Goal: Find specific page/section: Find specific page/section

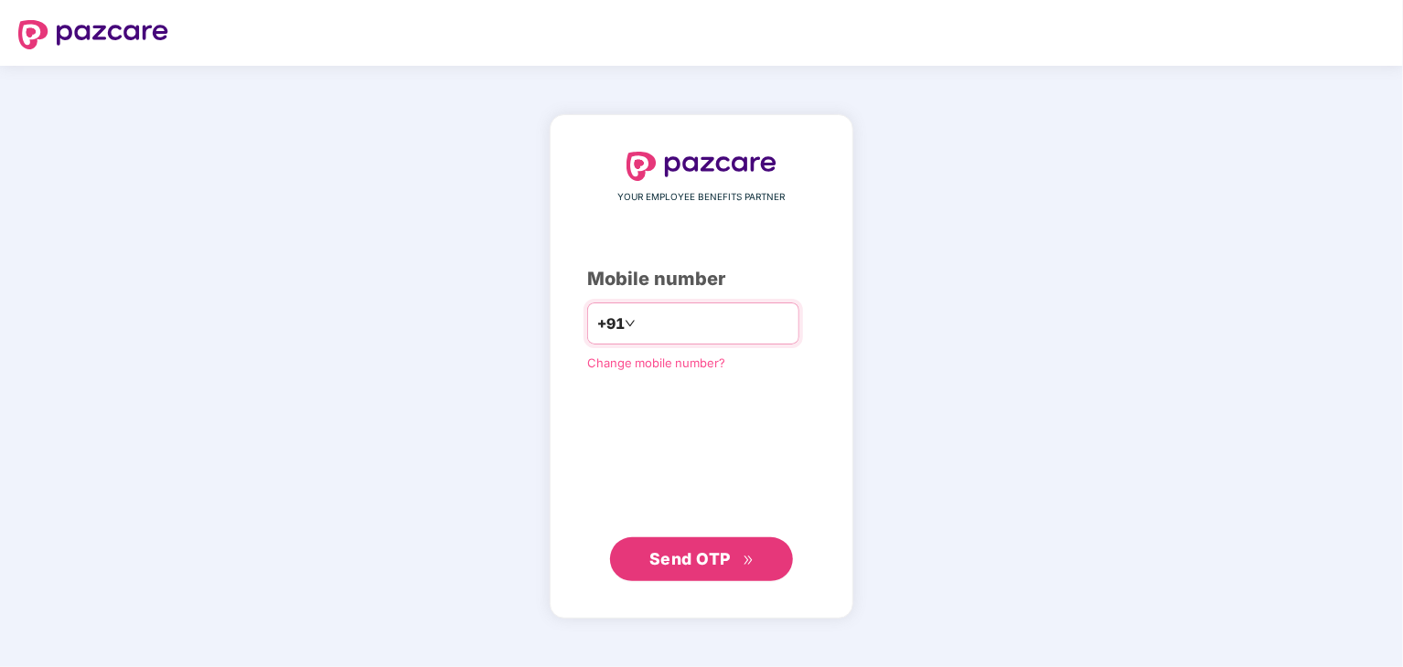
click at [748, 329] on input "number" at bounding box center [714, 323] width 150 height 29
type input "**********"
click at [704, 538] on button "Send OTP" at bounding box center [701, 559] width 183 height 44
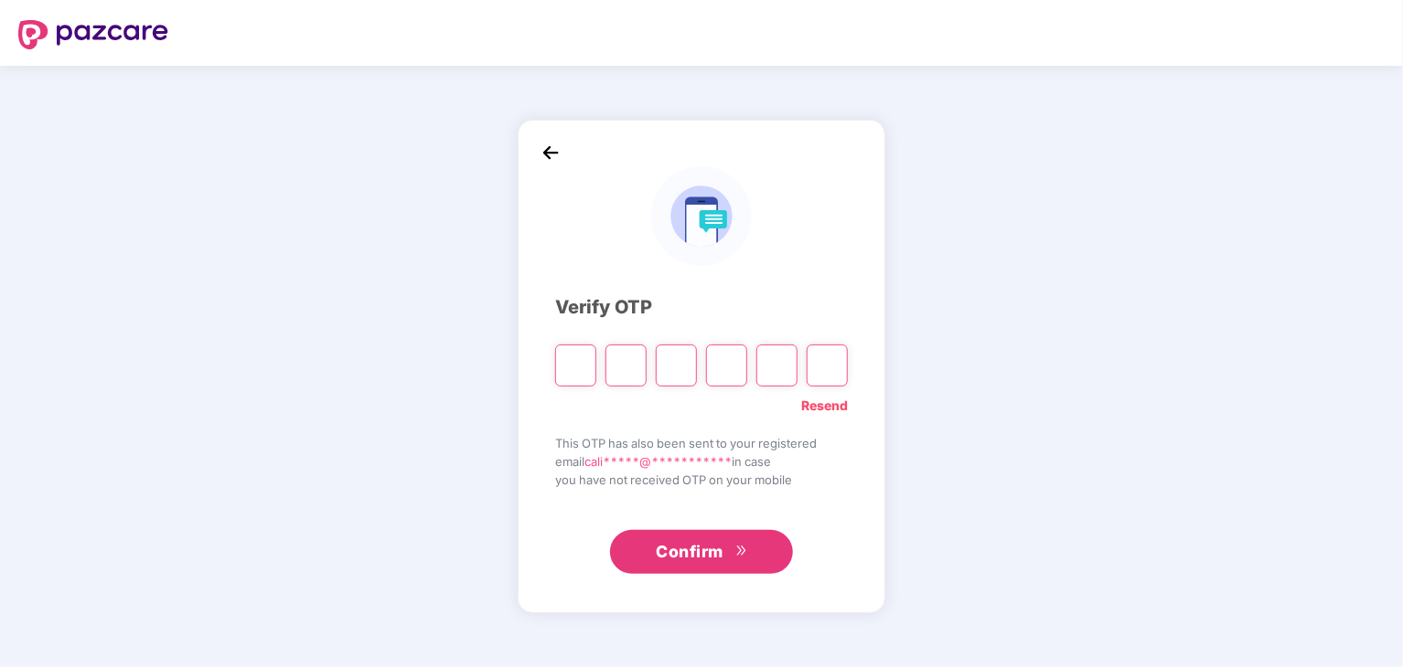
paste input "*"
type input "*"
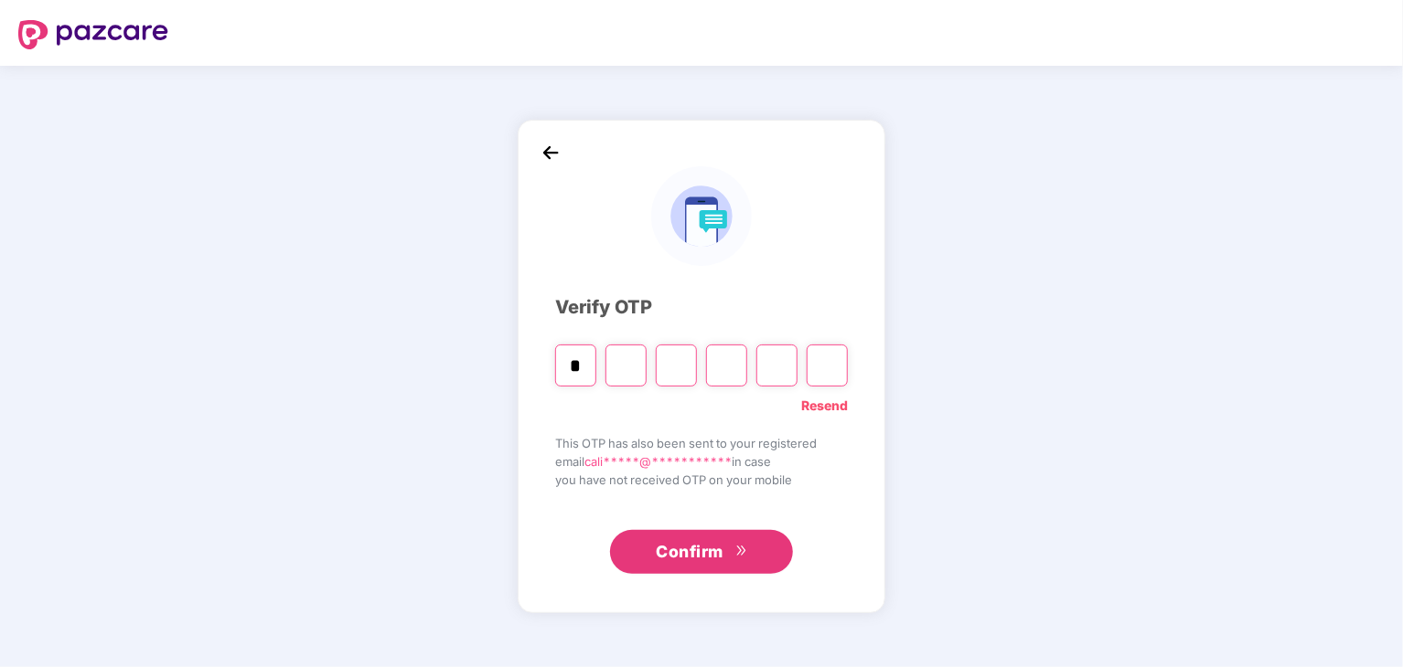
type input "*"
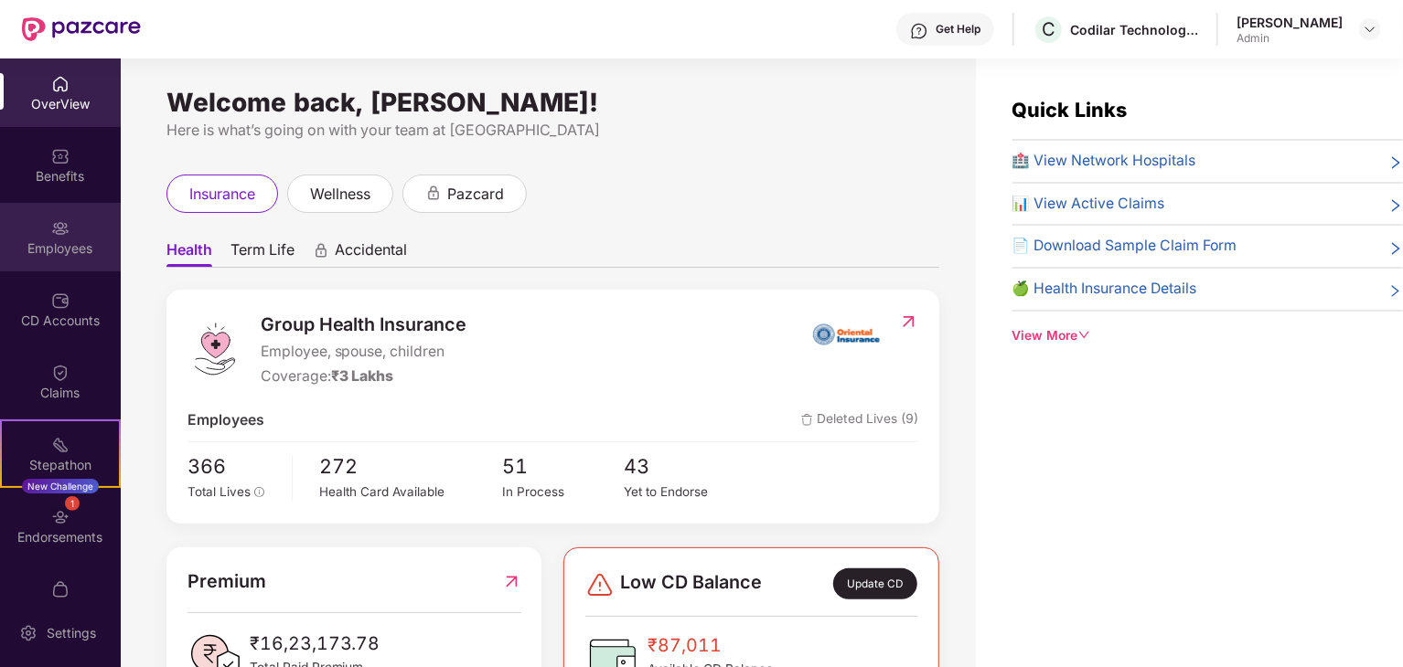
click at [44, 242] on div "Employees" at bounding box center [60, 249] width 121 height 18
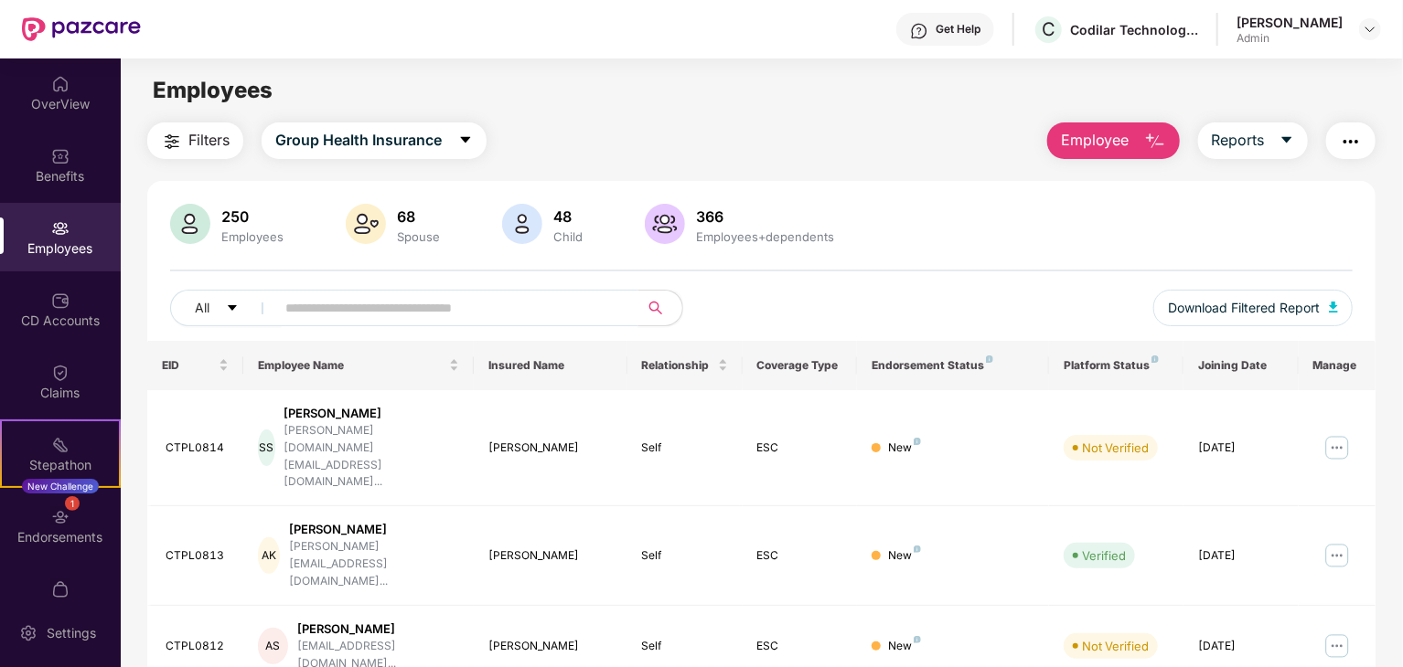
click at [398, 297] on input "text" at bounding box center [449, 307] width 328 height 27
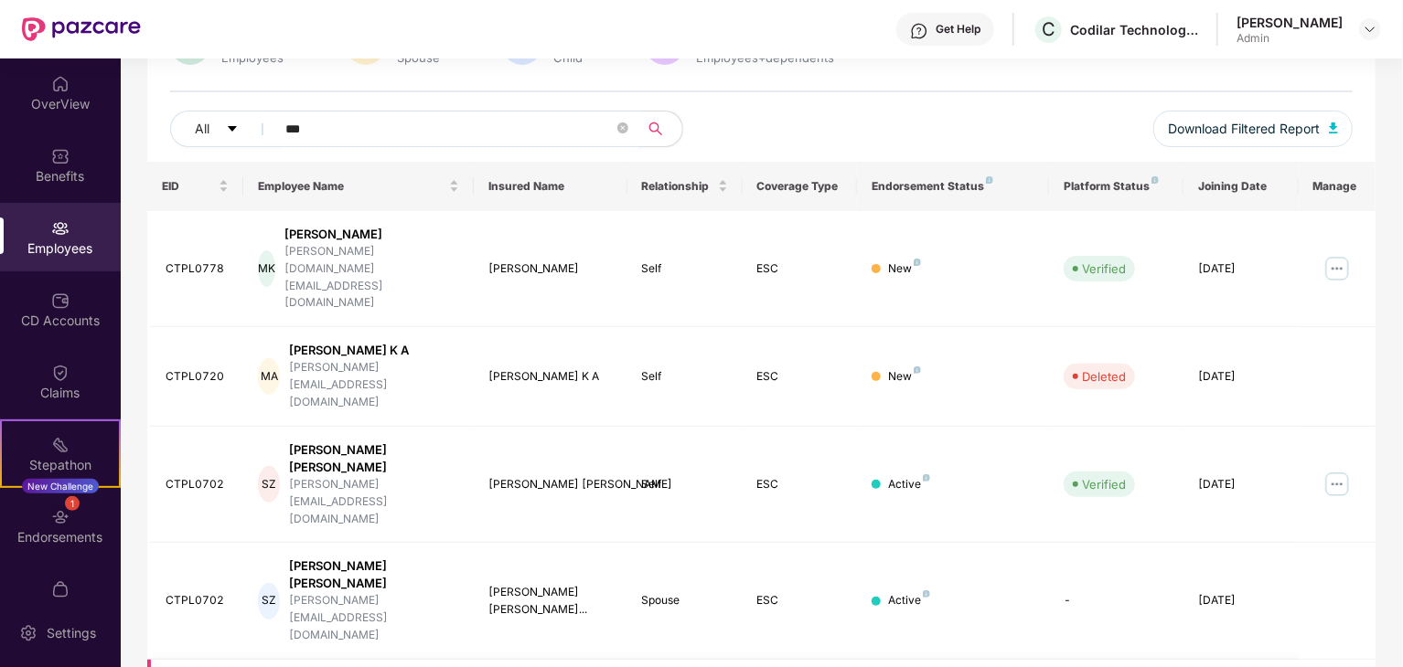
scroll to position [88, 0]
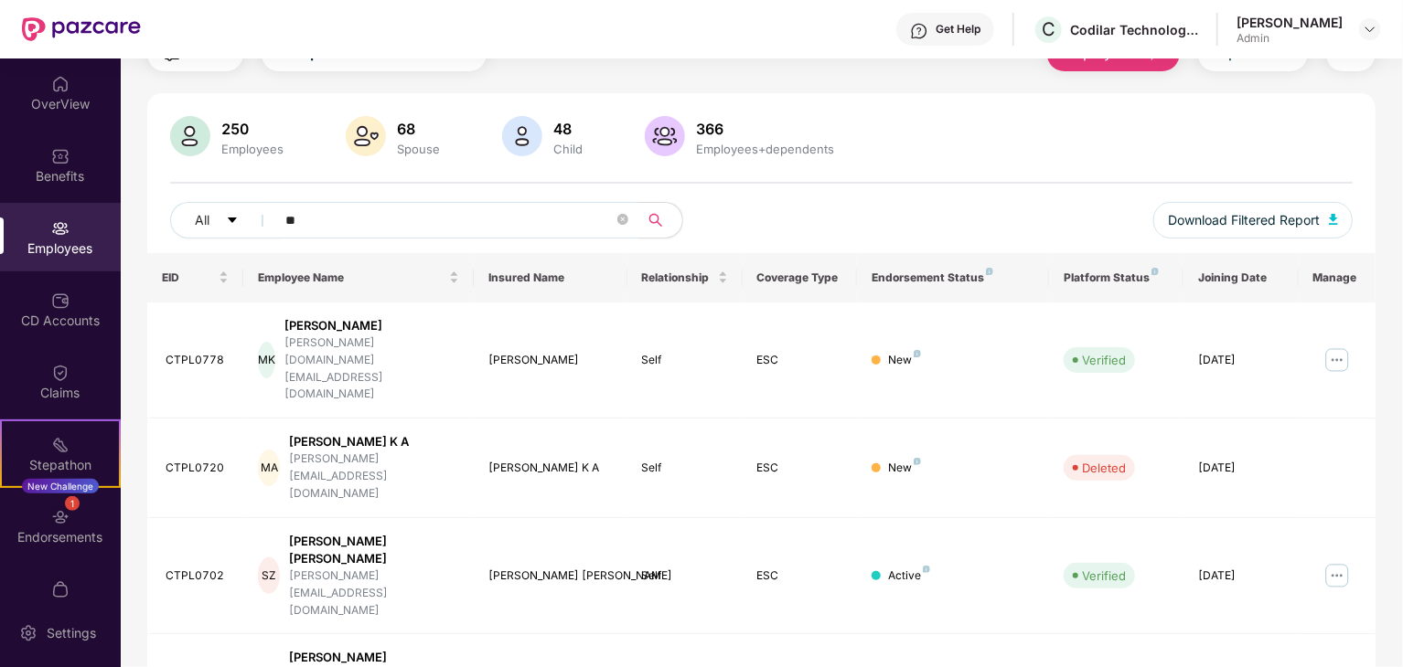
type input "*"
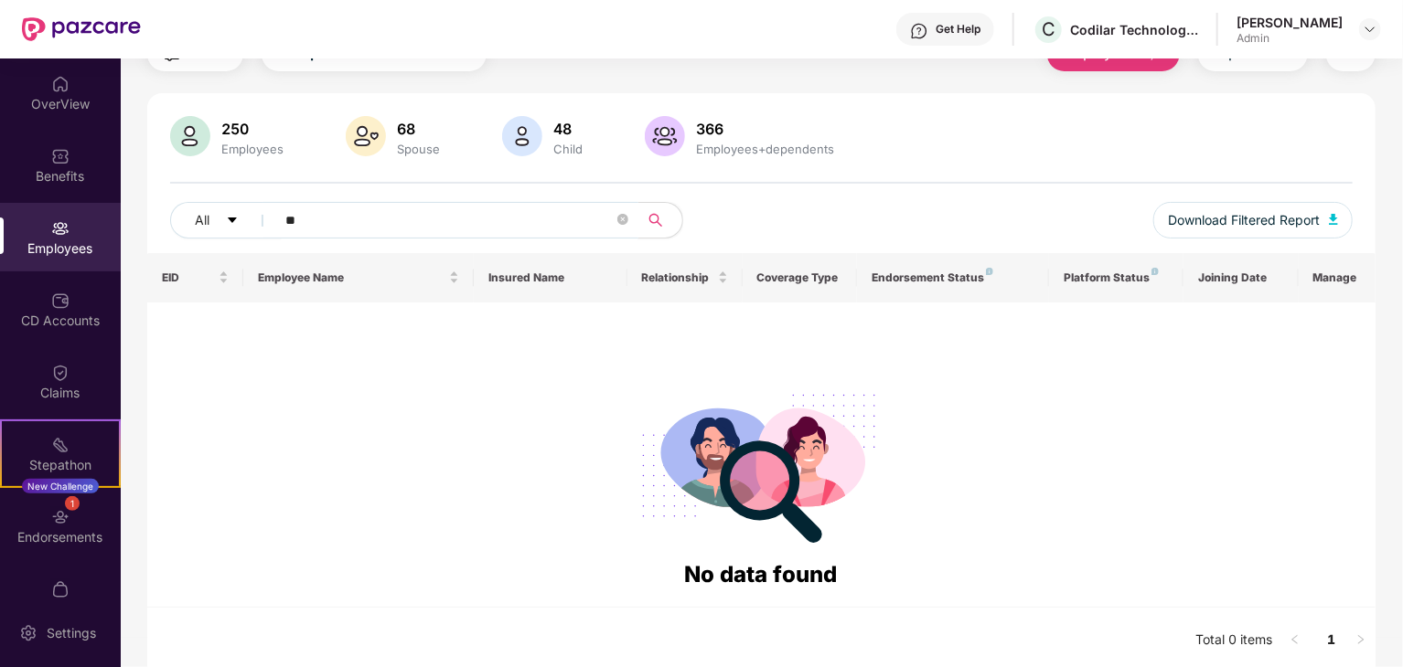
type input "*"
type input "*****"
